Goal: Task Accomplishment & Management: Use online tool/utility

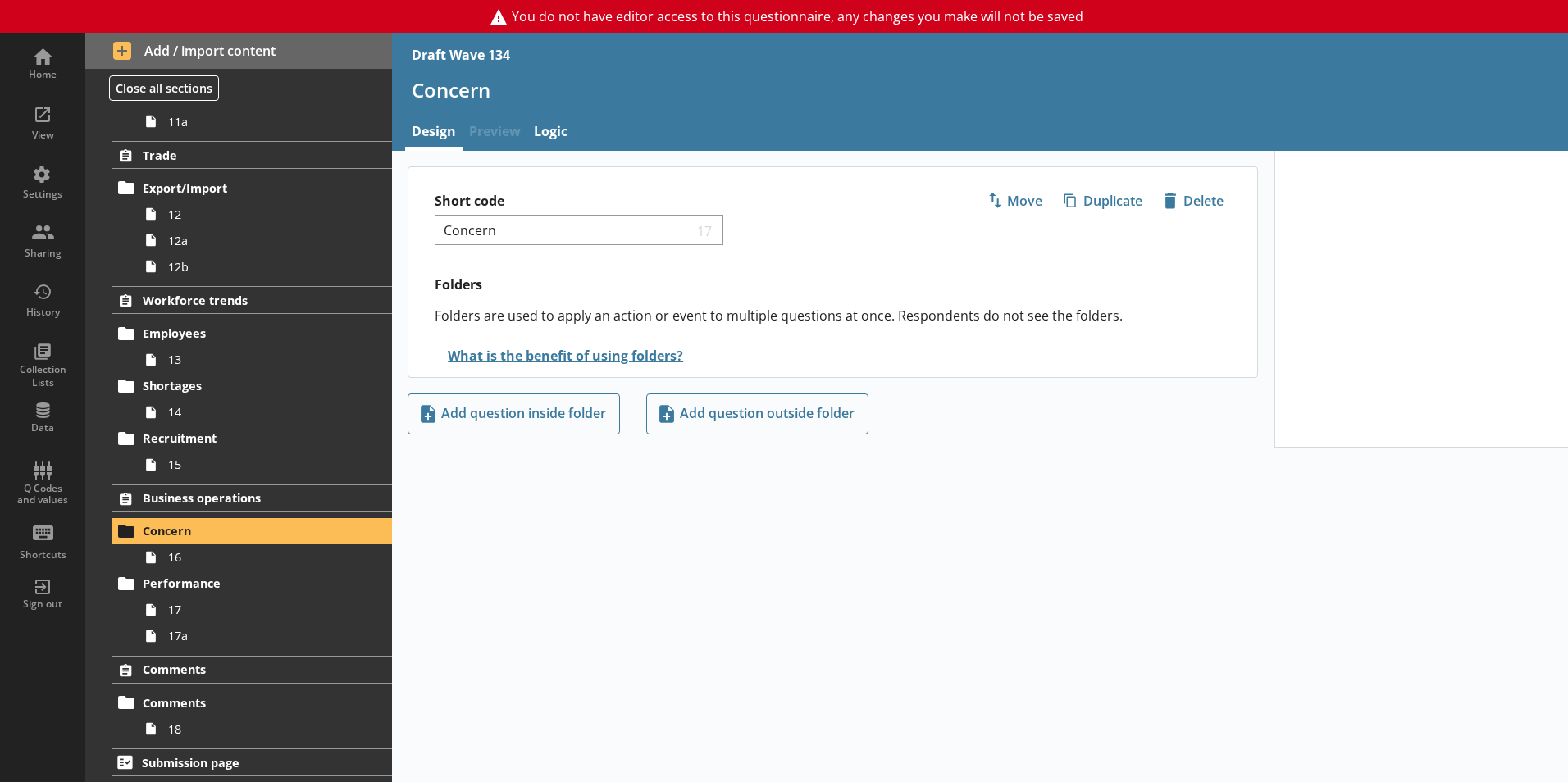
scroll to position [832, 0]
click at [203, 723] on span "18" at bounding box center [259, 729] width 182 height 16
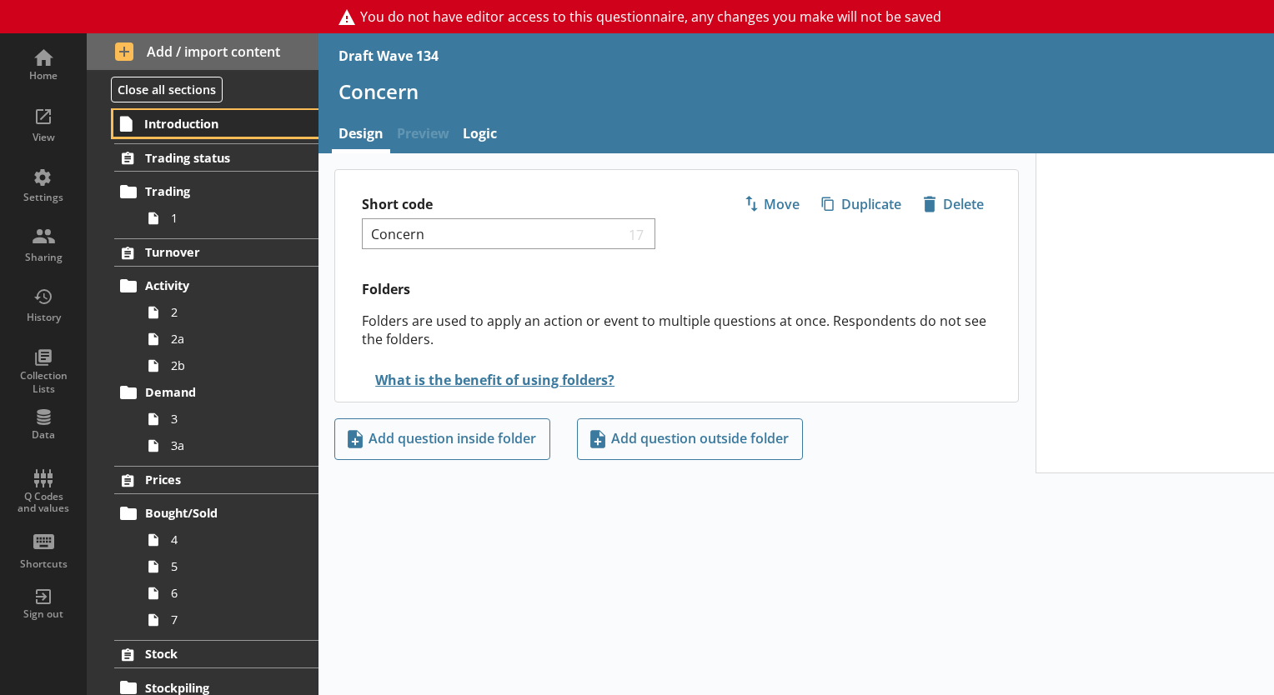
click at [183, 128] on span "Introduction" at bounding box center [216, 124] width 145 height 16
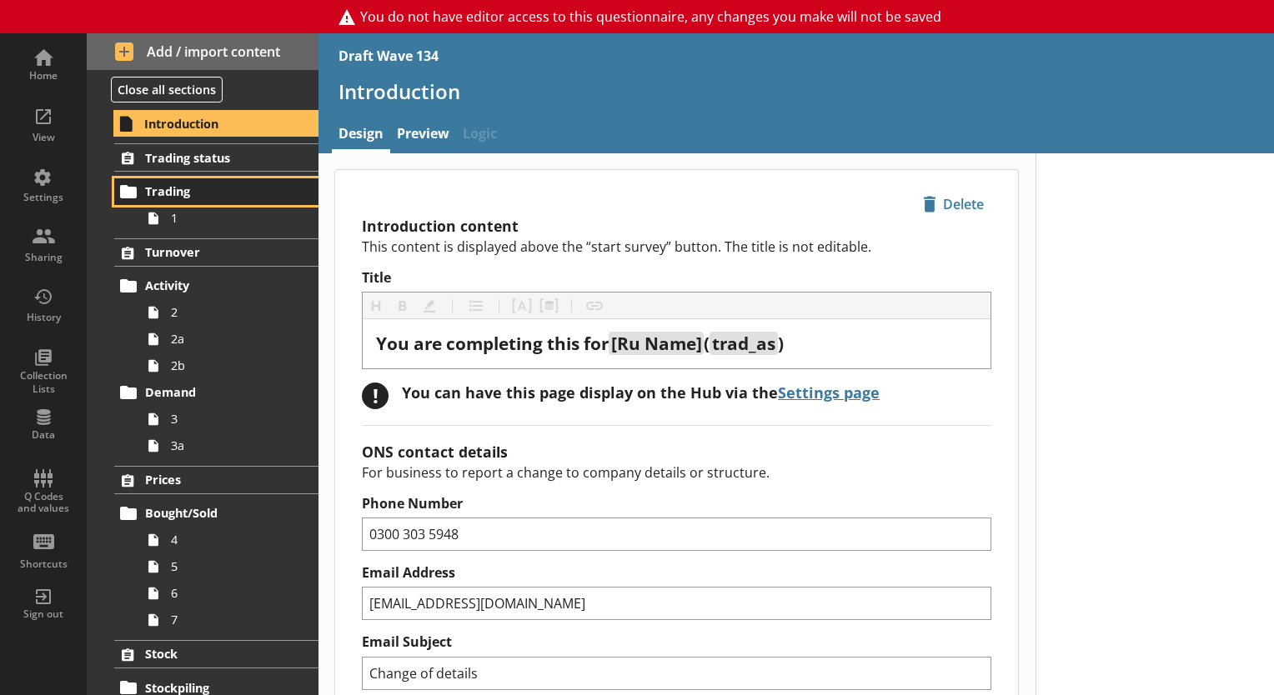
click at [193, 197] on span "Trading" at bounding box center [217, 191] width 144 height 16
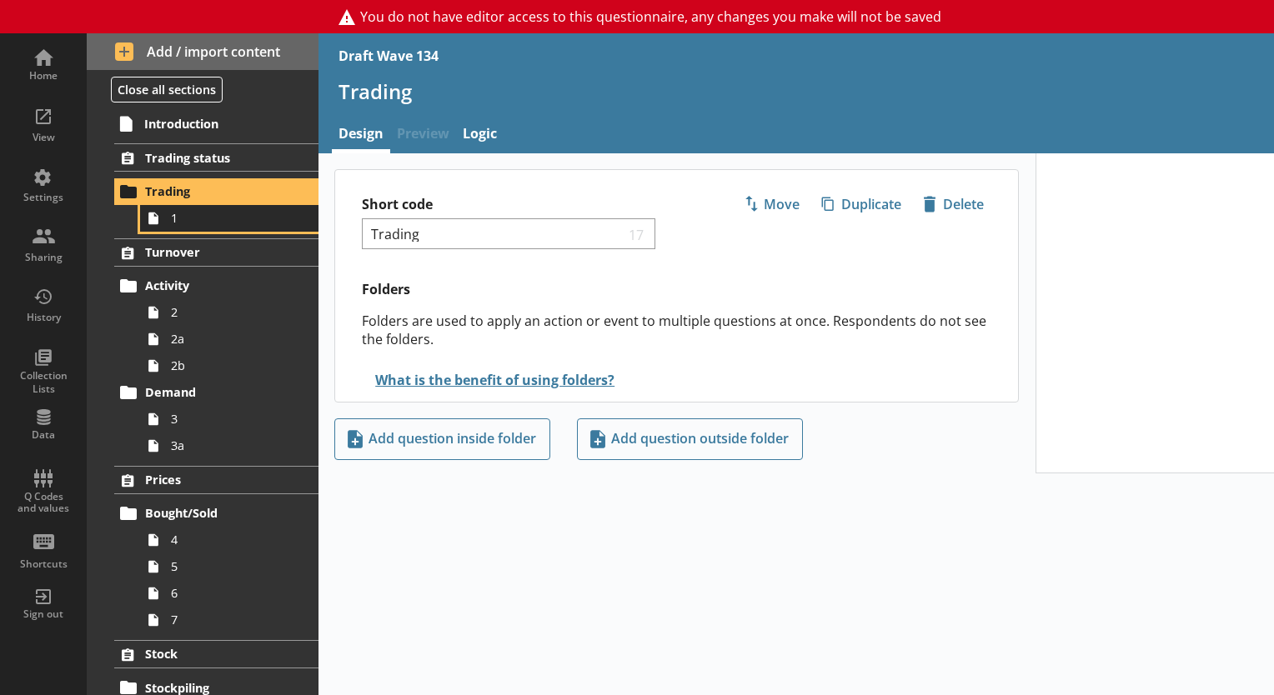
click at [192, 220] on span "1" at bounding box center [233, 218] width 125 height 16
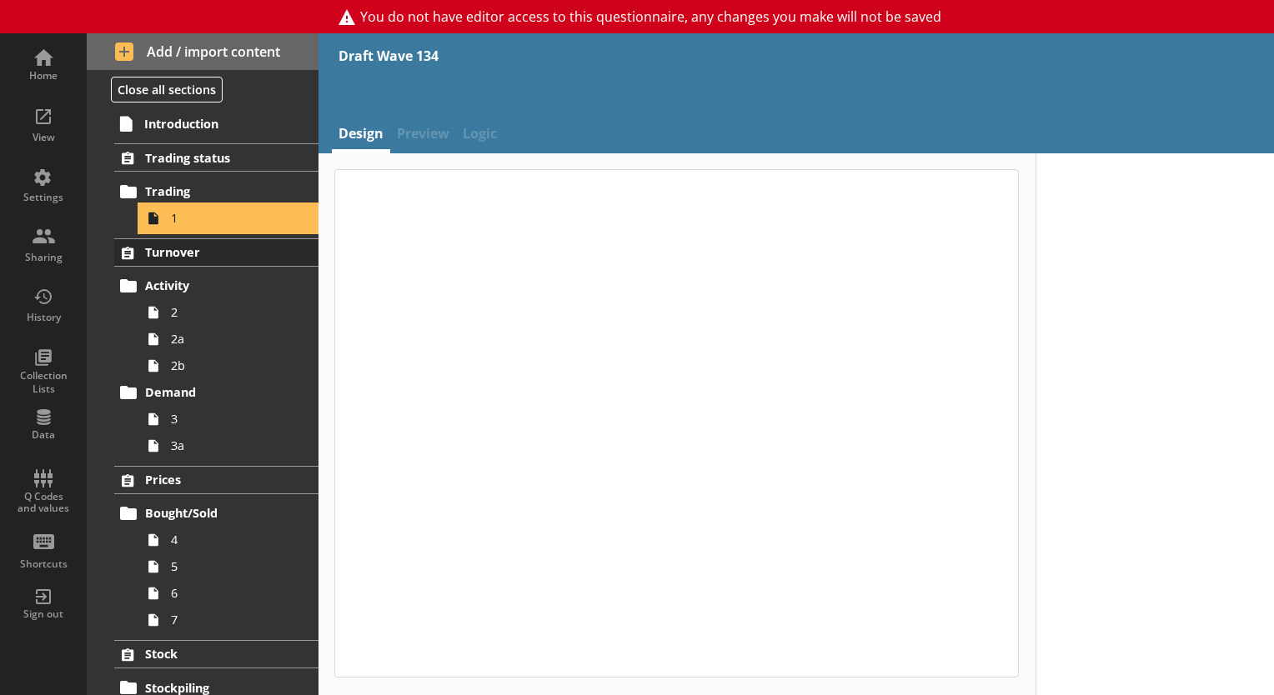
type textarea "x"
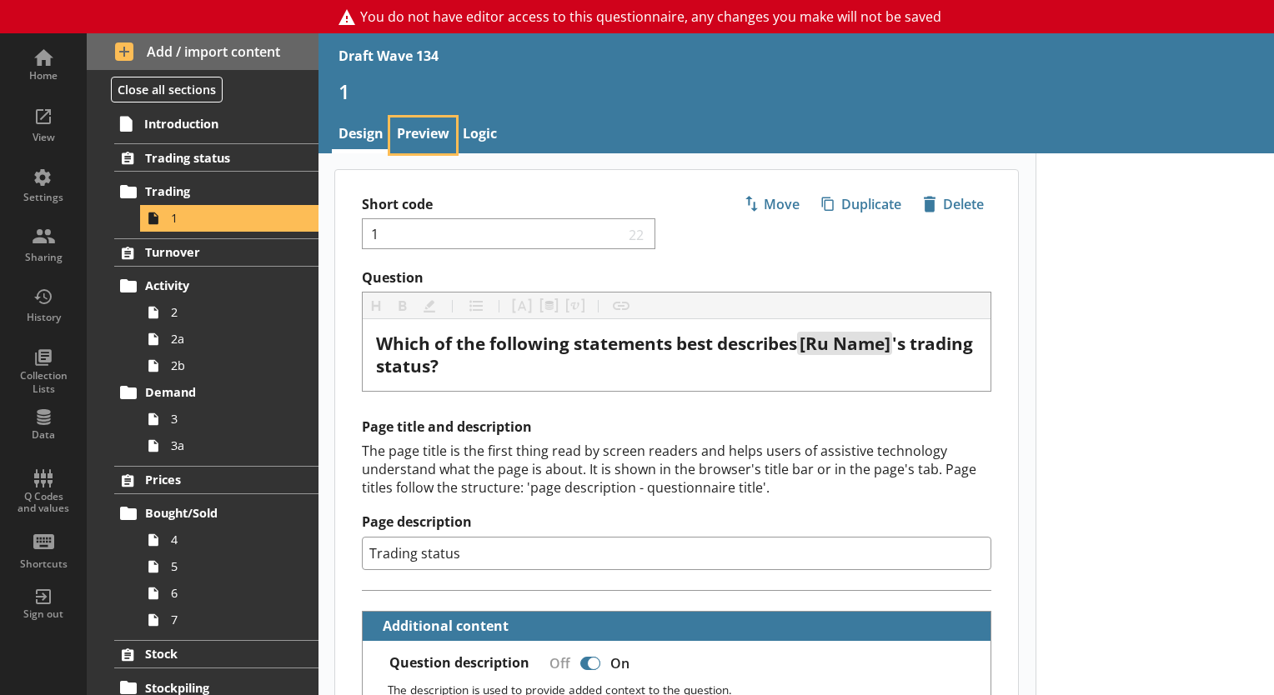
click at [425, 138] on link "Preview" at bounding box center [423, 136] width 66 height 36
